Goal: Find specific fact: Find contact information

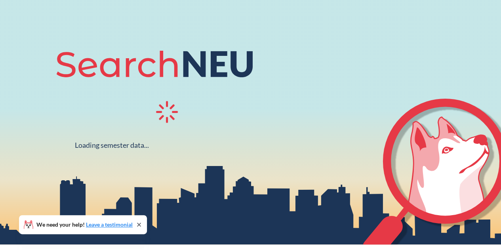
scroll to position [72, 0]
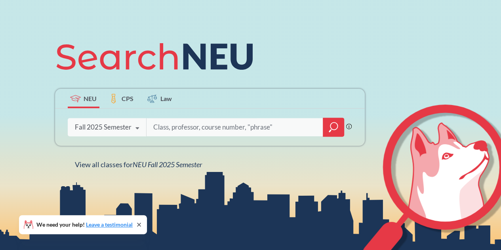
click at [190, 130] on input "search" at bounding box center [234, 127] width 165 height 17
type input "[PERSON_NAME]"
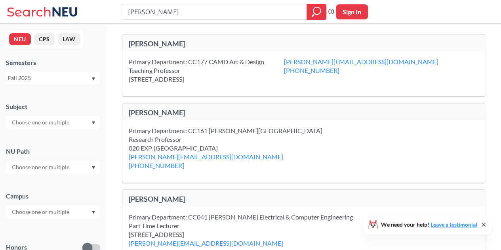
click at [163, 57] on div "Primary Department: CC177 CAMD Art & Design Teaching Professor [STREET_ADDRESS]…" at bounding box center [303, 73] width 362 height 45
click at [171, 73] on div "Primary Department: CC177 CAMD Art & Design Teaching Professor [STREET_ADDRESS]" at bounding box center [206, 70] width 155 height 26
click at [85, 121] on div at bounding box center [53, 122] width 94 height 13
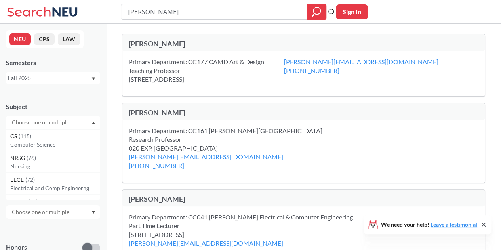
click at [85, 120] on div at bounding box center [53, 122] width 94 height 13
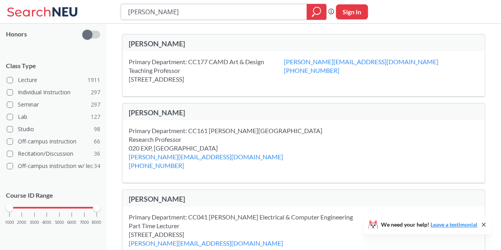
click at [259, 9] on input "[PERSON_NAME]" at bounding box center [214, 11] width 174 height 13
type input "j"
type input "artd"
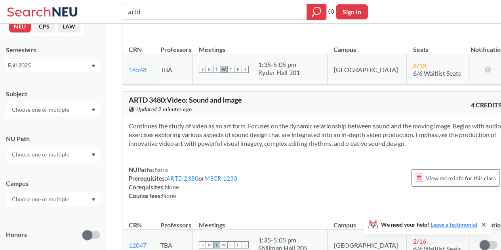
scroll to position [1372, 0]
